Goal: Transaction & Acquisition: Purchase product/service

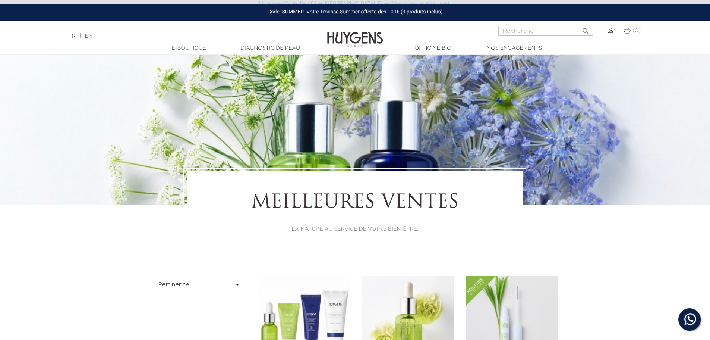
scroll to position [186, 0]
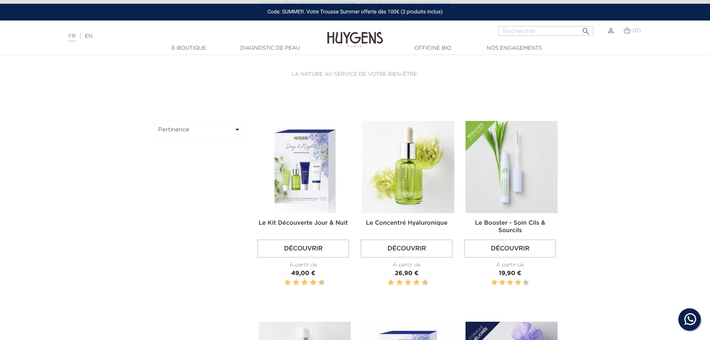
click at [611, 32] on img at bounding box center [610, 30] width 5 height 5
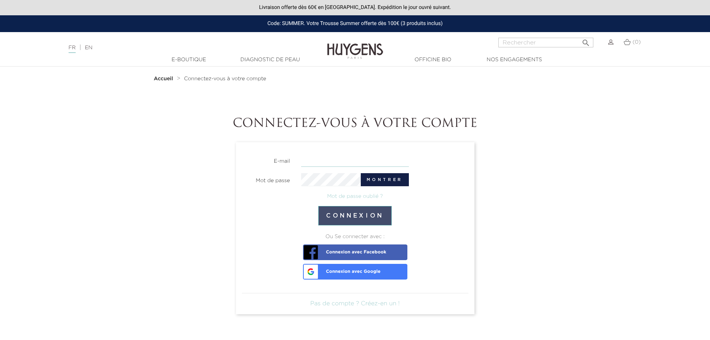
type input "sylvaine.reine@hotmail.fr"
click at [386, 216] on button "Connexion" at bounding box center [354, 215] width 73 height 19
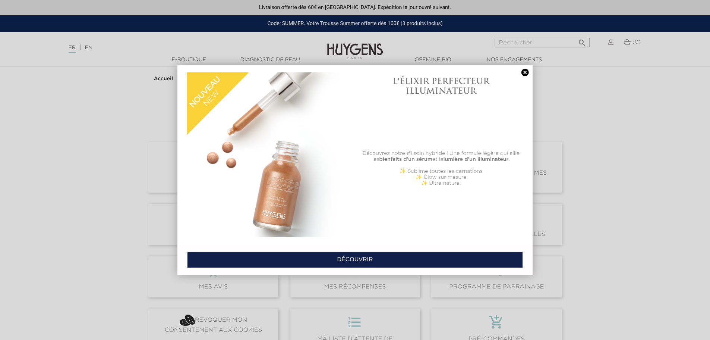
click at [528, 72] on link at bounding box center [525, 73] width 10 height 8
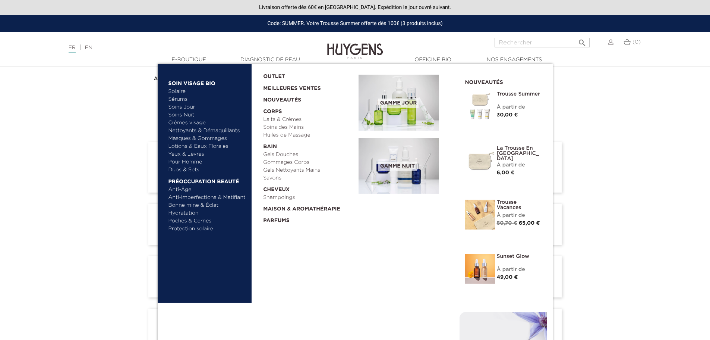
click at [188, 99] on link "Sérums" at bounding box center [208, 99] width 78 height 8
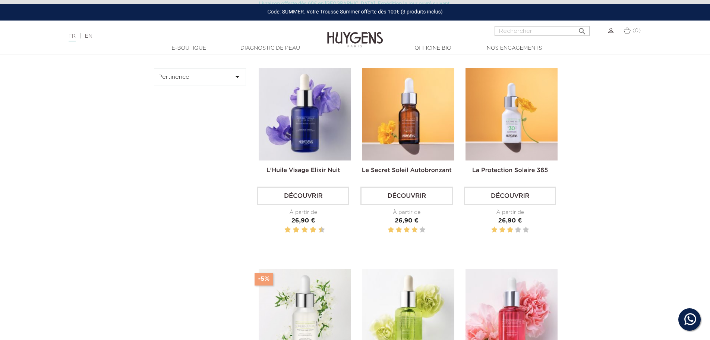
scroll to position [261, 0]
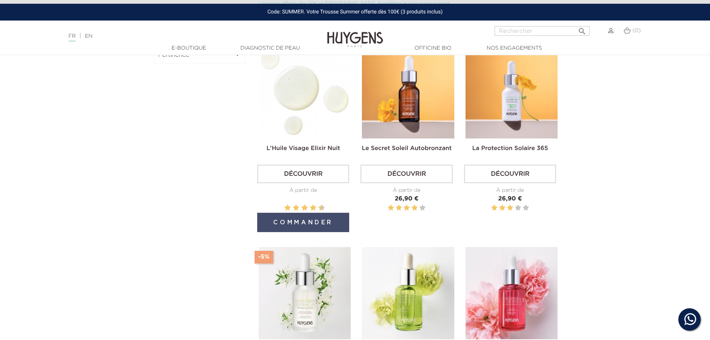
click at [324, 223] on button "Commander" at bounding box center [303, 222] width 92 height 19
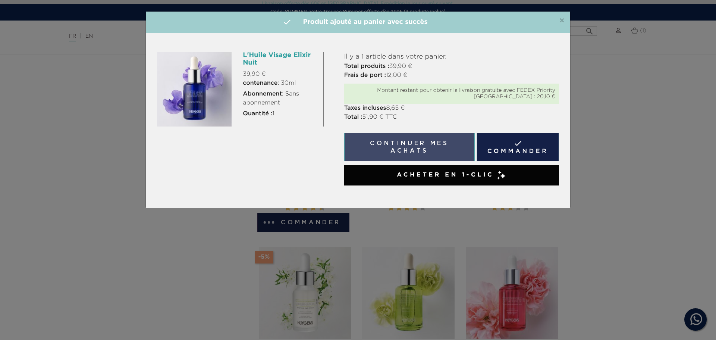
click at [438, 147] on button "Continuer mes achats" at bounding box center [409, 147] width 130 height 28
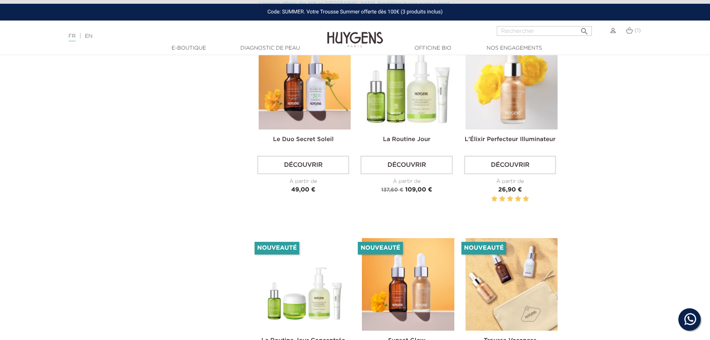
scroll to position [1230, 0]
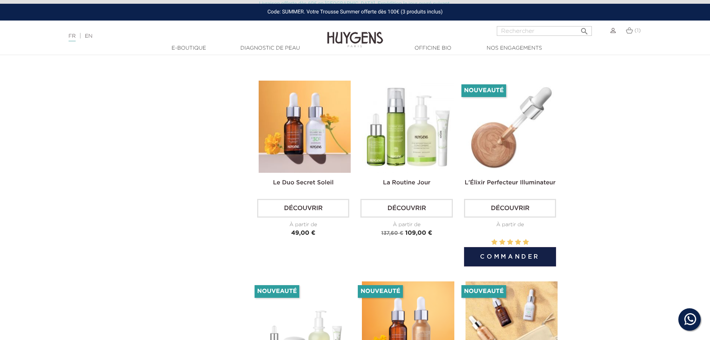
click at [531, 201] on link "Découvrir" at bounding box center [510, 208] width 92 height 19
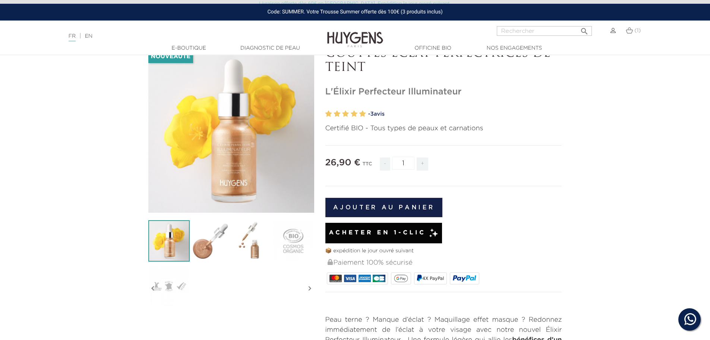
scroll to position [37, 0]
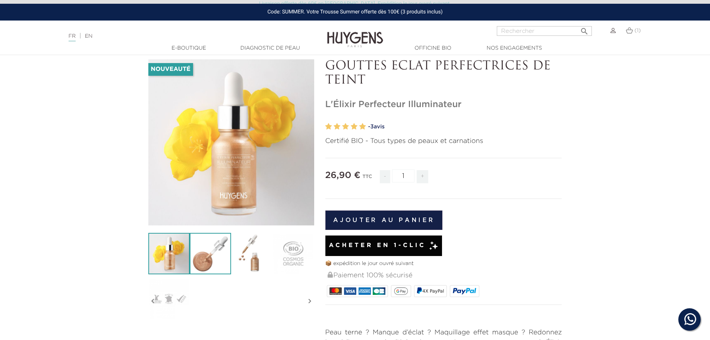
click at [218, 267] on img at bounding box center [210, 253] width 41 height 41
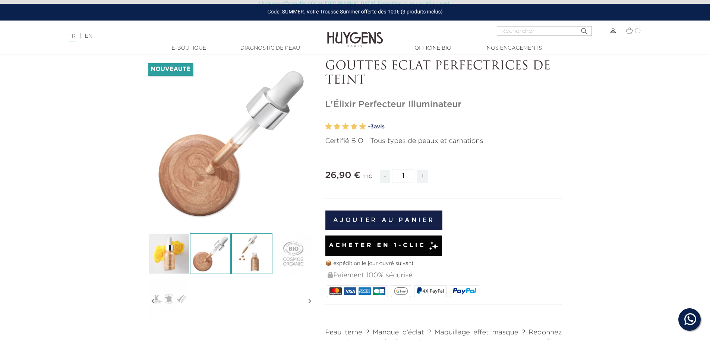
click at [262, 260] on img at bounding box center [251, 253] width 41 height 41
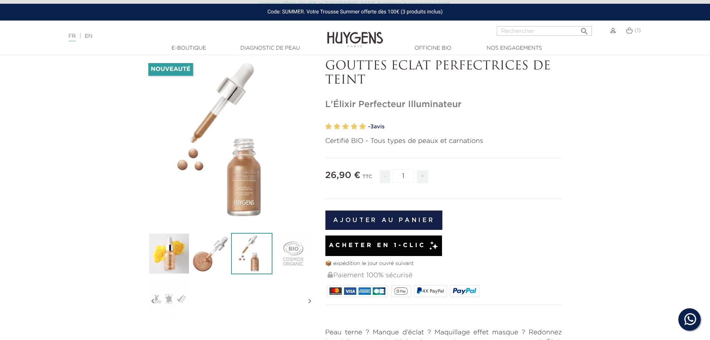
scroll to position [0, 0]
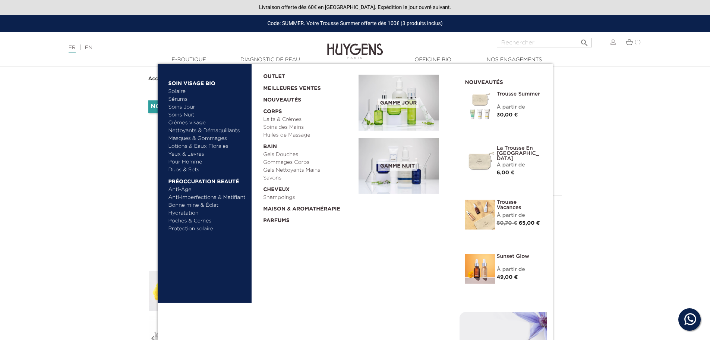
click at [189, 152] on link "Yeux & Lèvres" at bounding box center [208, 154] width 78 height 8
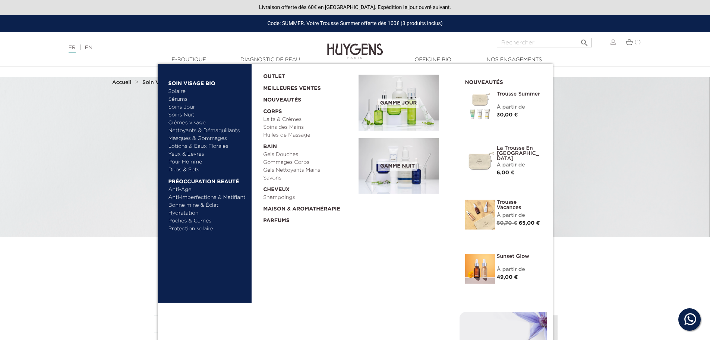
click at [210, 203] on link "Bonne mine & Éclat" at bounding box center [208, 205] width 78 height 8
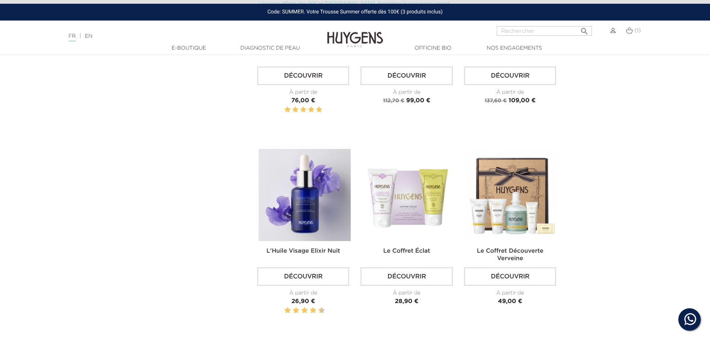
scroll to position [783, 0]
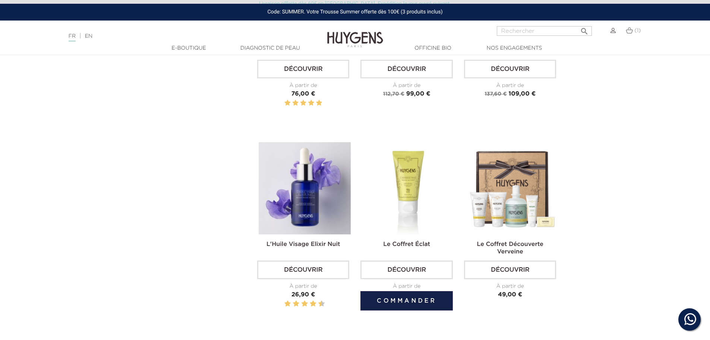
click at [419, 186] on img at bounding box center [408, 188] width 92 height 92
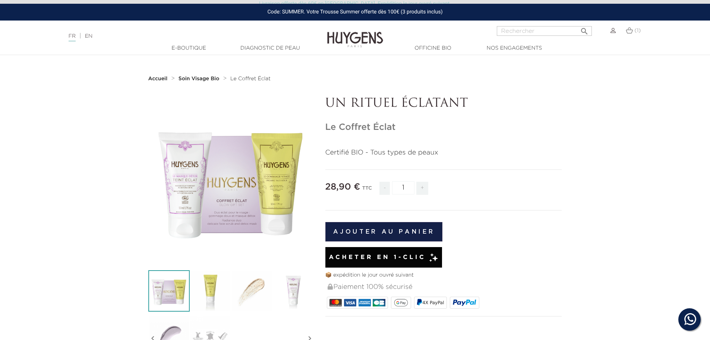
scroll to position [37, 0]
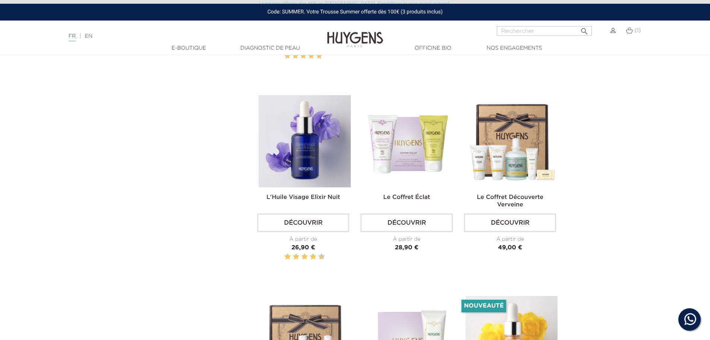
scroll to position [783, 0]
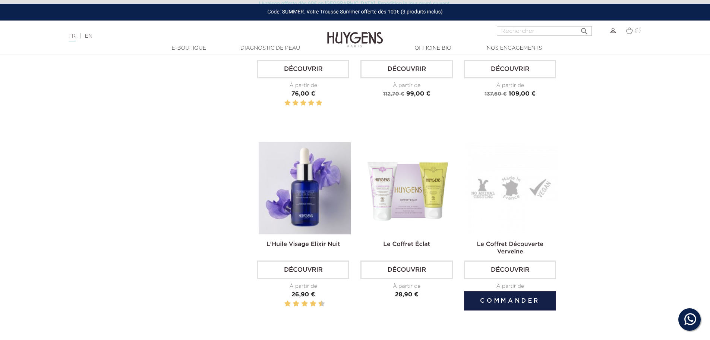
click at [512, 265] on link "Découvrir" at bounding box center [510, 269] width 92 height 19
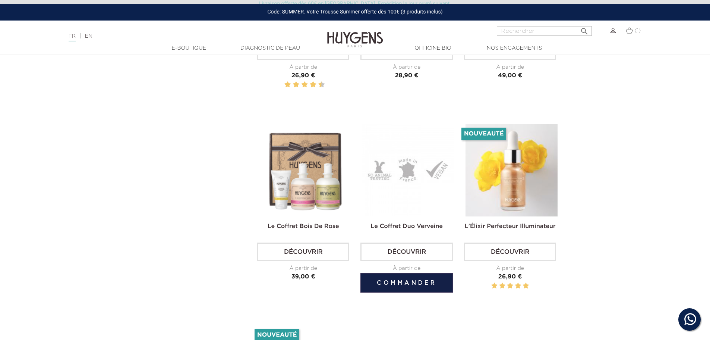
scroll to position [1044, 0]
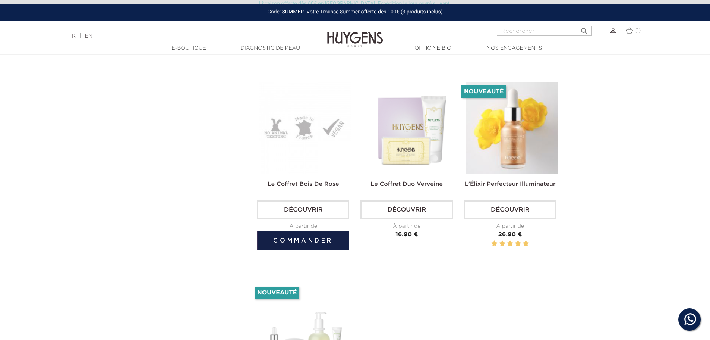
click at [319, 203] on link "Découvrir" at bounding box center [303, 209] width 92 height 19
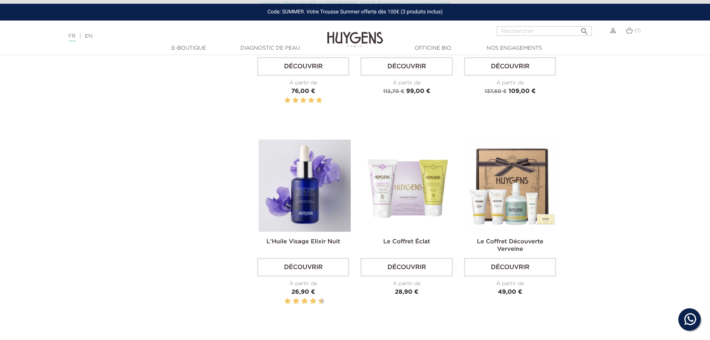
scroll to position [820, 0]
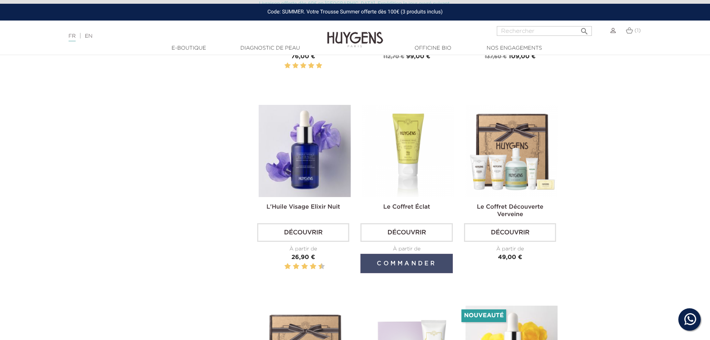
click at [428, 263] on button "Commander" at bounding box center [407, 263] width 92 height 19
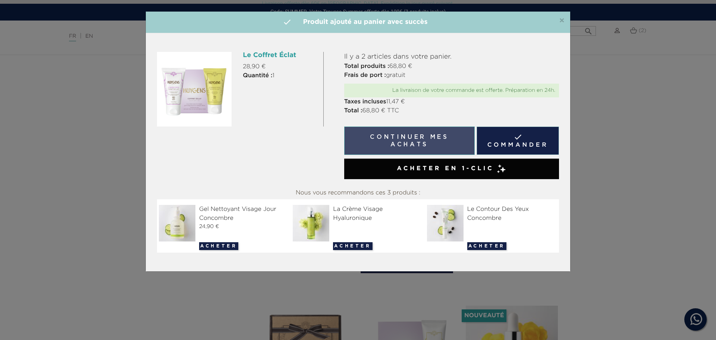
click at [446, 134] on button "Continuer mes achats" at bounding box center [409, 140] width 130 height 28
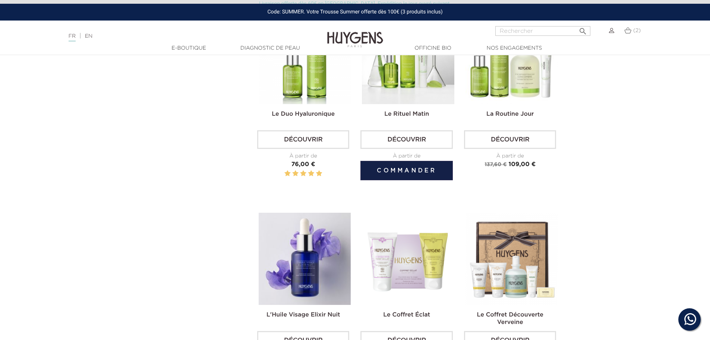
scroll to position [708, 0]
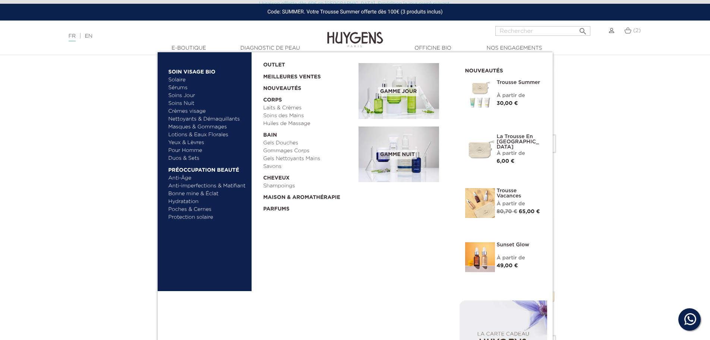
click at [408, 162] on img at bounding box center [399, 154] width 81 height 56
click at [289, 144] on link "Gels Douches" at bounding box center [308, 143] width 90 height 8
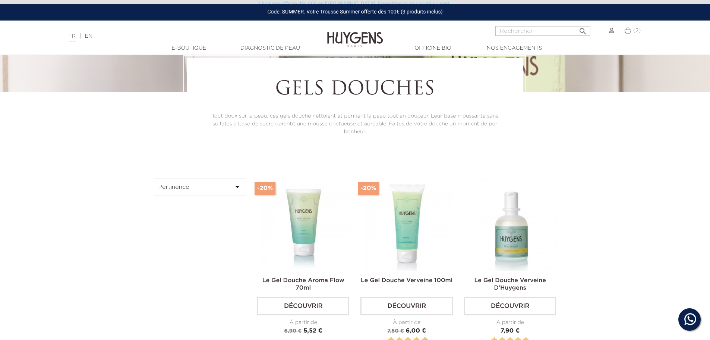
scroll to position [75, 0]
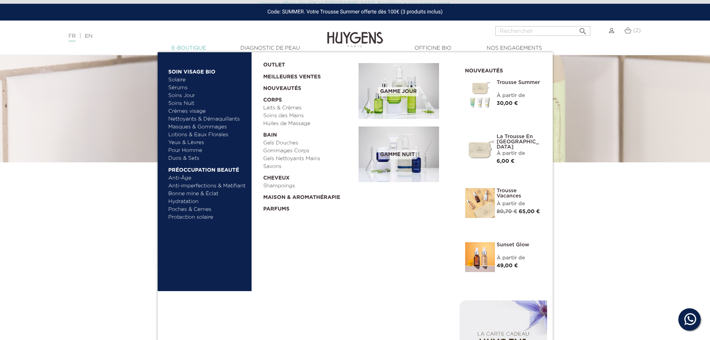
click at [186, 49] on link "  E-Boutique" at bounding box center [189, 48] width 75 height 8
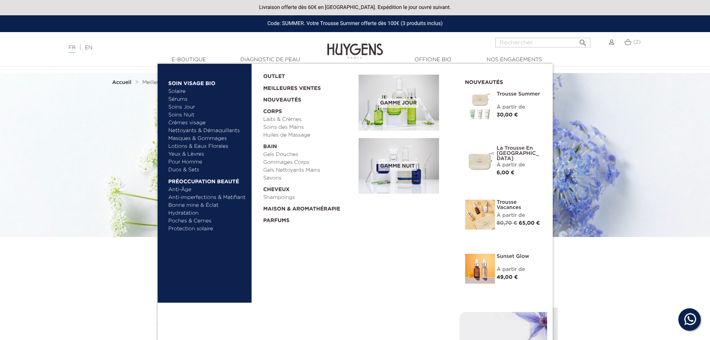
click at [195, 220] on link "Poches & Cernes" at bounding box center [208, 221] width 78 height 8
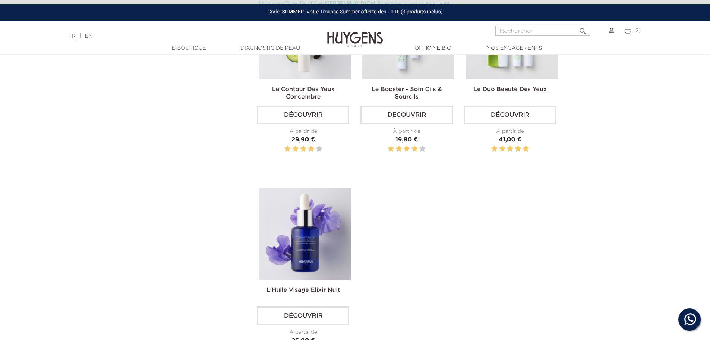
scroll to position [261, 0]
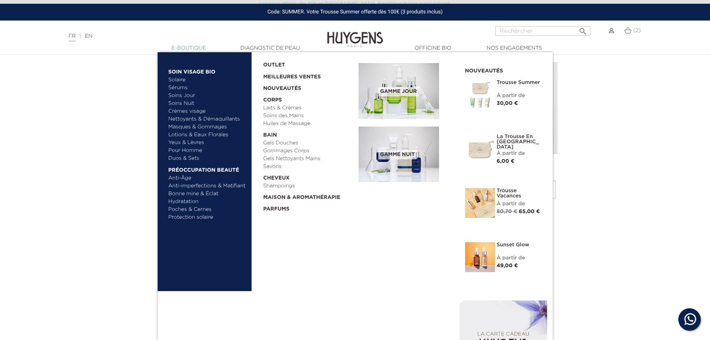
click at [189, 45] on link "  E-Boutique" at bounding box center [189, 48] width 75 height 8
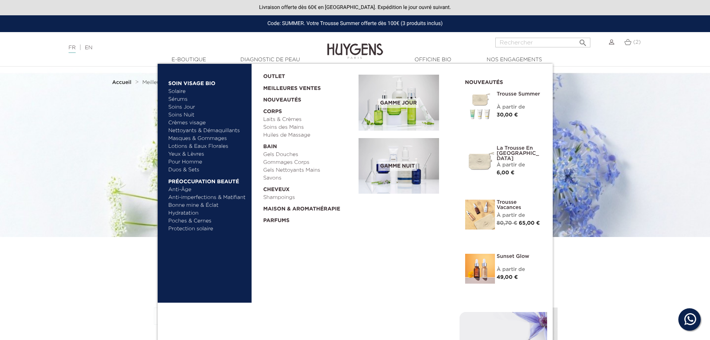
click at [220, 129] on link "Nettoyants & Démaquillants" at bounding box center [208, 131] width 78 height 8
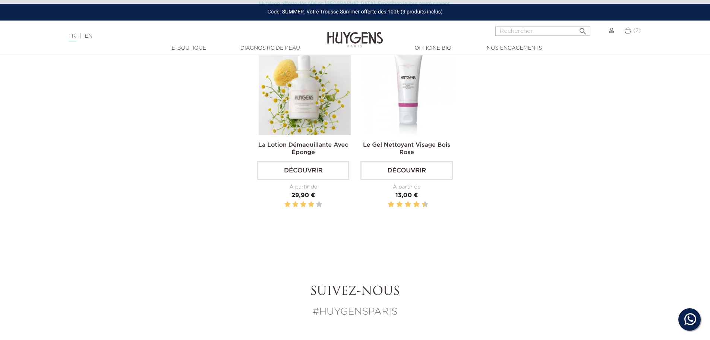
scroll to position [410, 0]
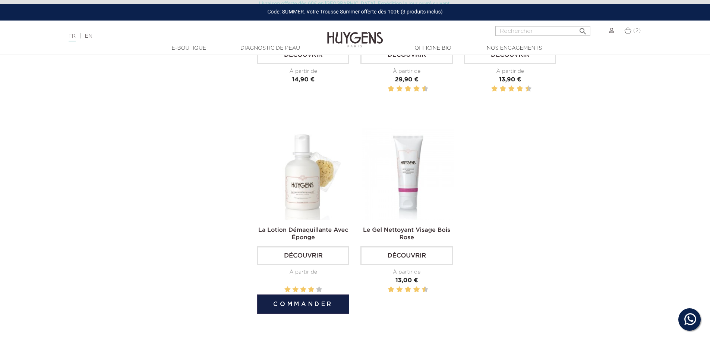
click at [308, 256] on link "Découvrir" at bounding box center [303, 255] width 92 height 19
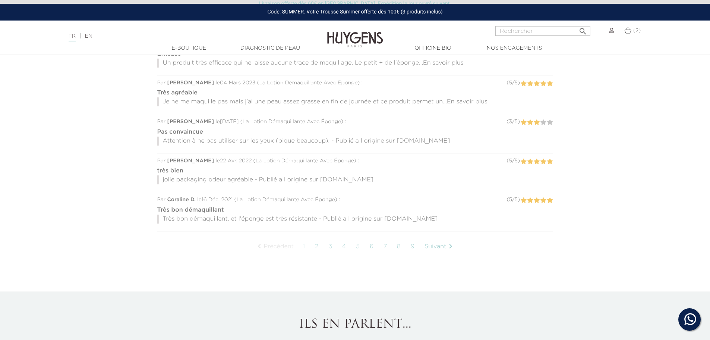
scroll to position [783, 0]
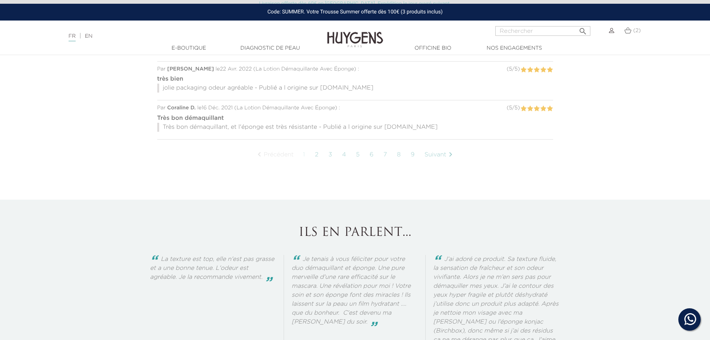
click at [444, 154] on link "Suivant " at bounding box center [440, 154] width 38 height 19
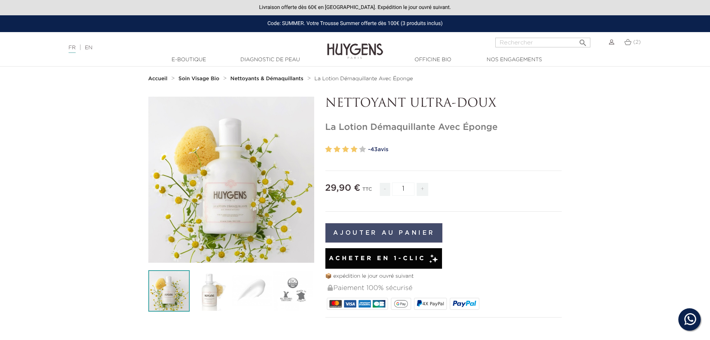
click at [417, 234] on button "Ajouter au panier" at bounding box center [383, 232] width 117 height 19
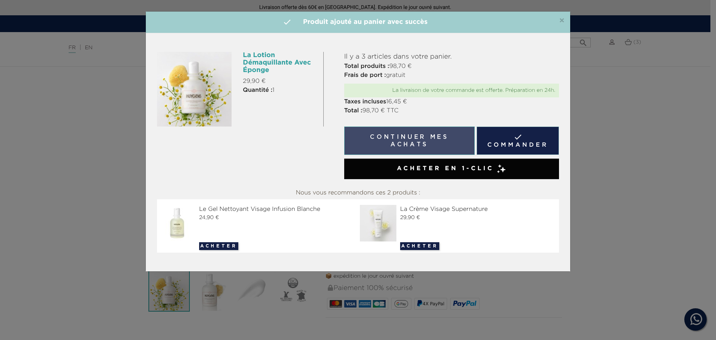
click at [458, 142] on button "Continuer mes achats" at bounding box center [409, 140] width 130 height 28
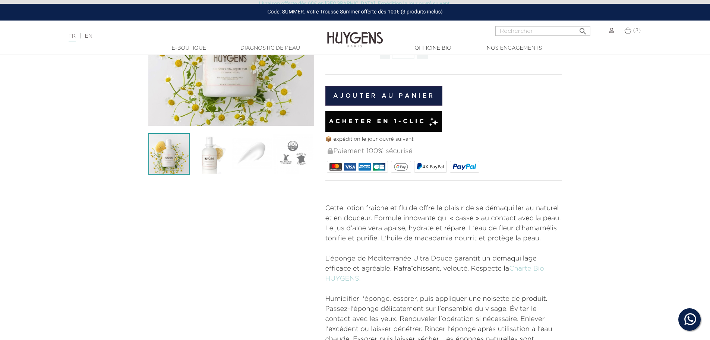
scroll to position [75, 0]
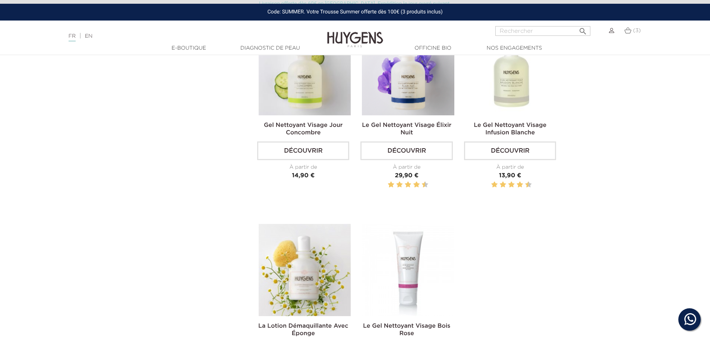
scroll to position [298, 0]
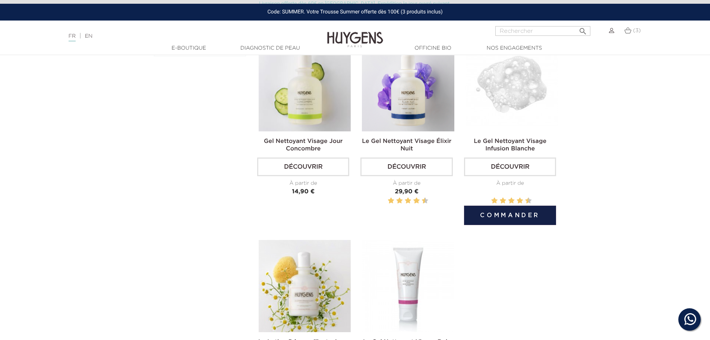
click at [501, 176] on div "Le Gel Nettoyant Visage Infusion Blanche Découvrir À partir de Prix 13,90 €" at bounding box center [510, 175] width 92 height 77
click at [506, 167] on link "Découvrir" at bounding box center [510, 166] width 92 height 19
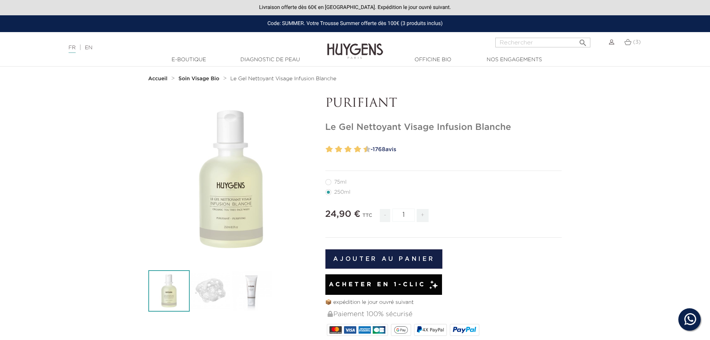
click at [390, 216] on span "-" at bounding box center [385, 215] width 10 height 13
click at [253, 286] on img at bounding box center [251, 290] width 41 height 41
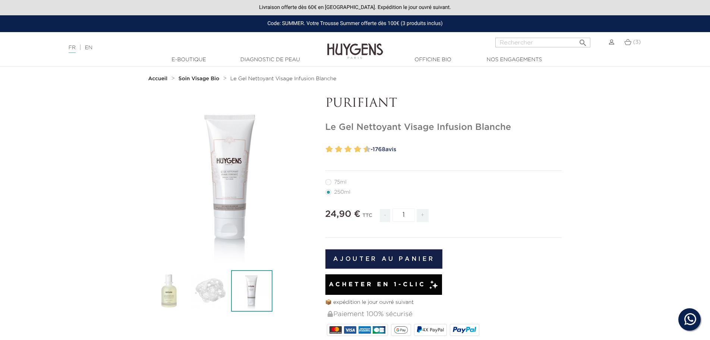
click at [330, 182] on label11"] "75ml" at bounding box center [340, 182] width 30 height 6
radio input "true"
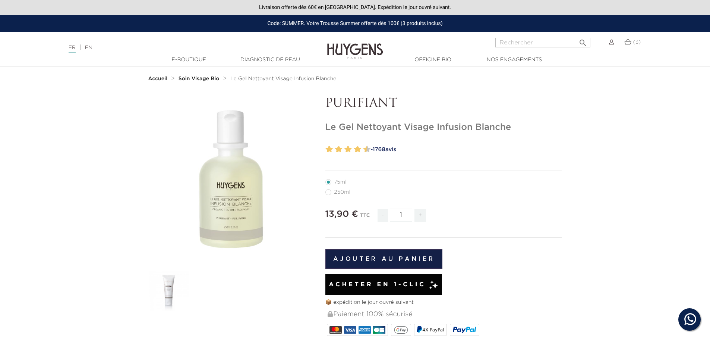
click at [327, 194] on label1"] "250ml" at bounding box center [342, 192] width 34 height 6
radio input "true"
click at [327, 182] on label11"] "75ml" at bounding box center [340, 182] width 30 height 6
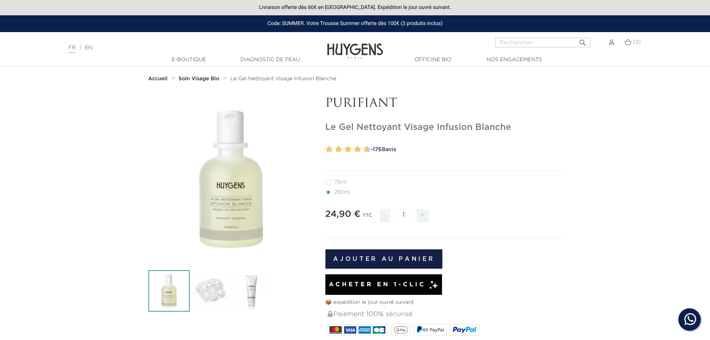
radio input "true"
click at [637, 41] on span "(3)" at bounding box center [637, 42] width 8 height 5
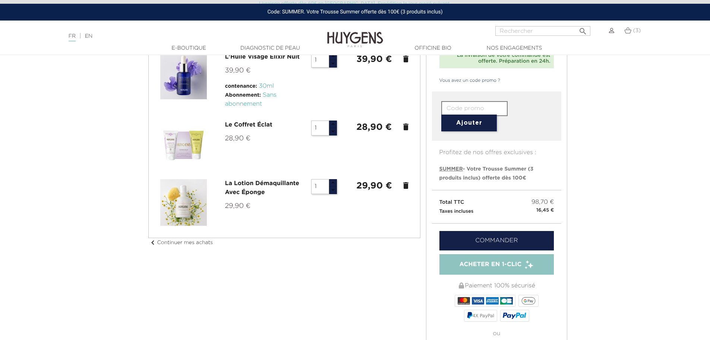
scroll to position [37, 0]
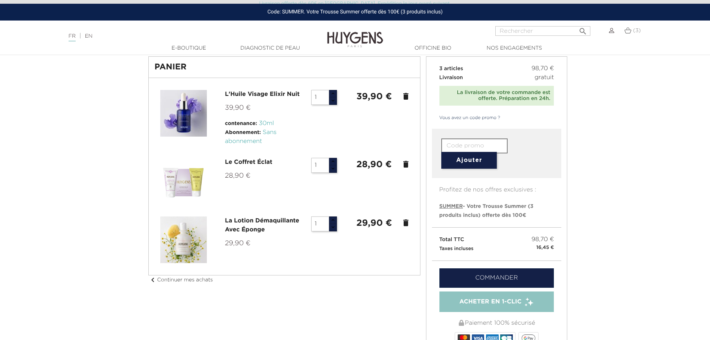
click at [408, 167] on icon "delete" at bounding box center [406, 164] width 9 height 9
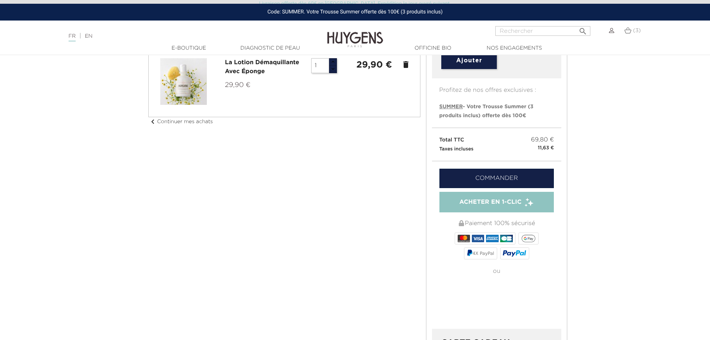
scroll to position [149, 0]
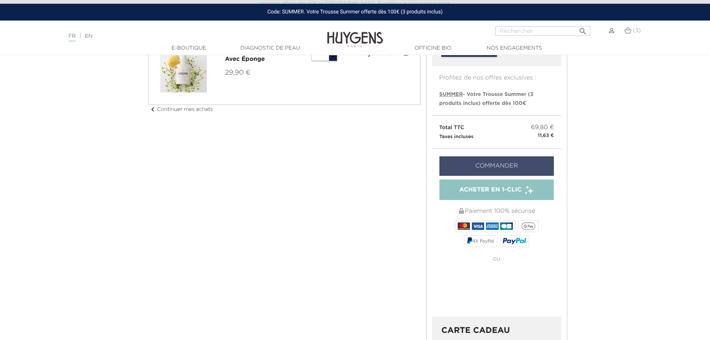
click at [494, 163] on link "Commander" at bounding box center [497, 165] width 115 height 19
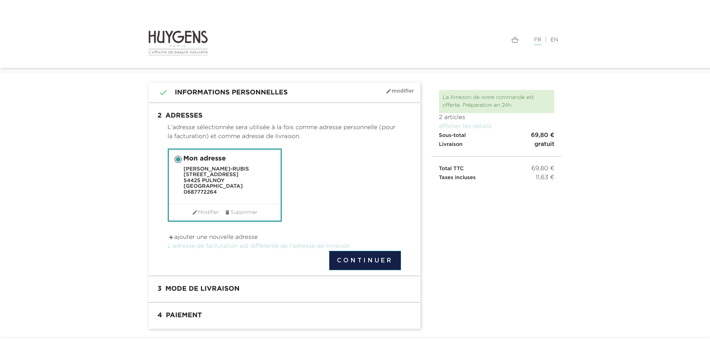
scroll to position [38, 0]
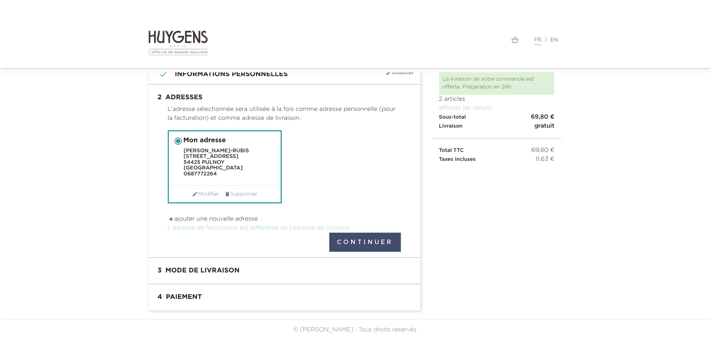
click at [390, 245] on button "Continuer" at bounding box center [365, 241] width 72 height 19
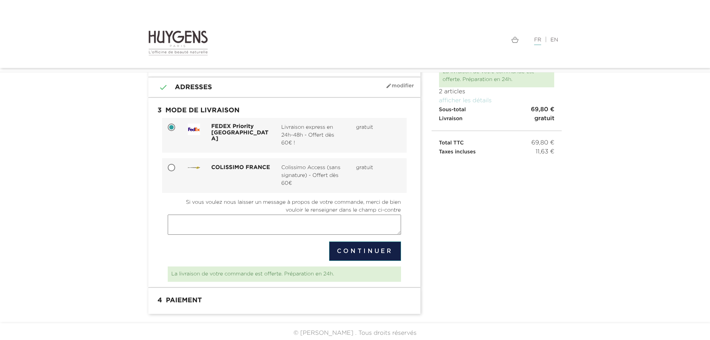
scroll to position [49, 0]
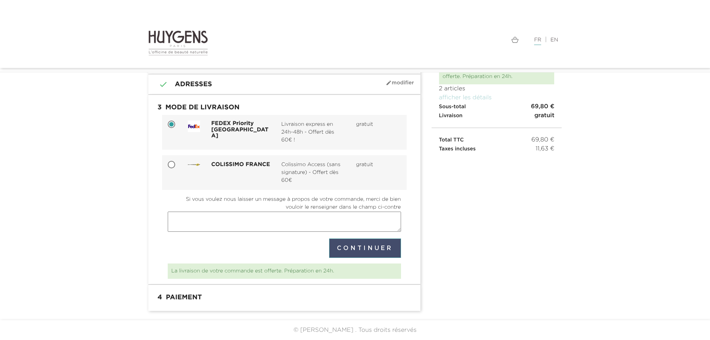
click at [384, 248] on button "Continuer" at bounding box center [365, 247] width 72 height 19
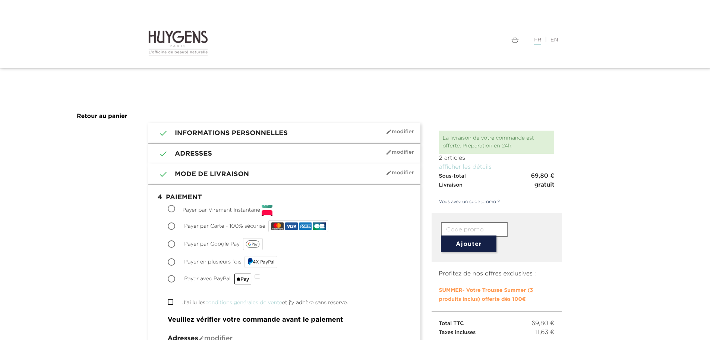
click at [173, 226] on input "Payer par Carte - 100% sécurisé" at bounding box center [172, 226] width 7 height 7
radio input "true"
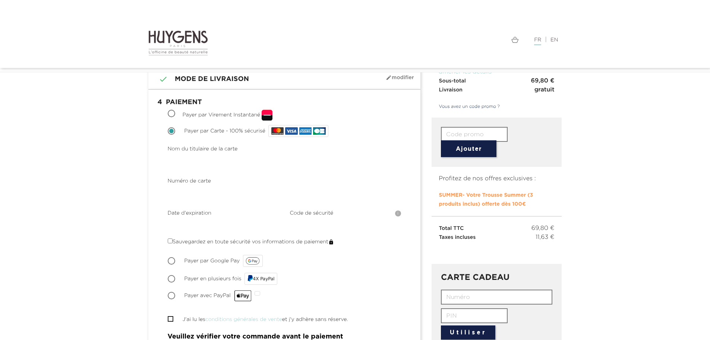
scroll to position [149, 0]
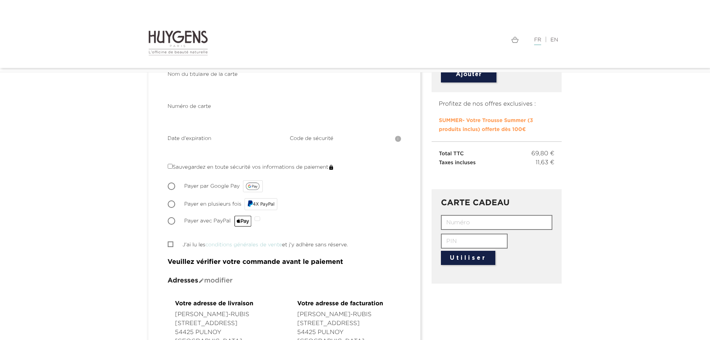
click at [170, 243] on input "J'ai lu les conditions générales de vente et j'y adhère sans réserve." at bounding box center [170, 244] width 5 height 5
checkbox input "true"
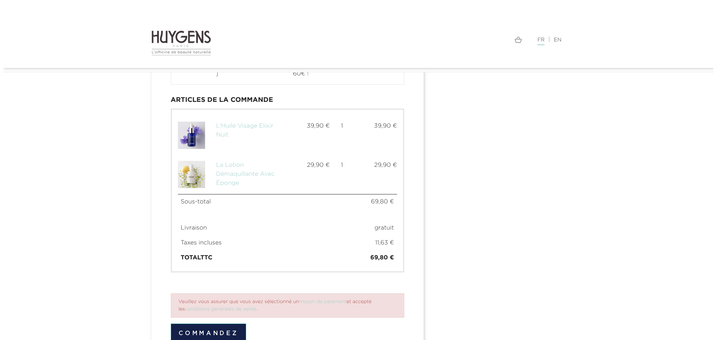
scroll to position [522, 0]
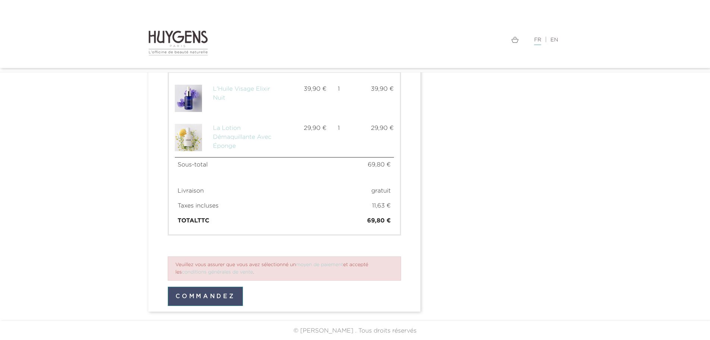
click at [224, 300] on button "Commandez" at bounding box center [206, 295] width 76 height 19
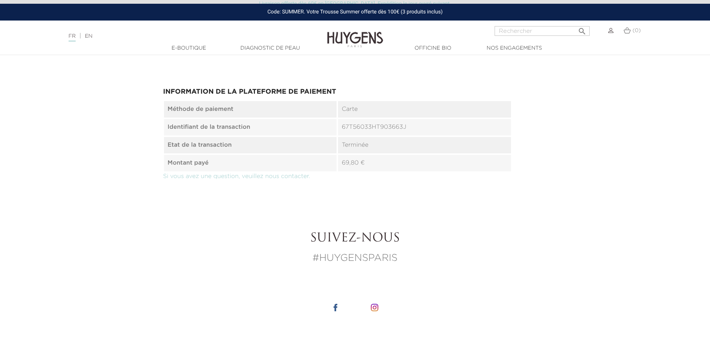
scroll to position [485, 0]
